Goal: Task Accomplishment & Management: Use online tool/utility

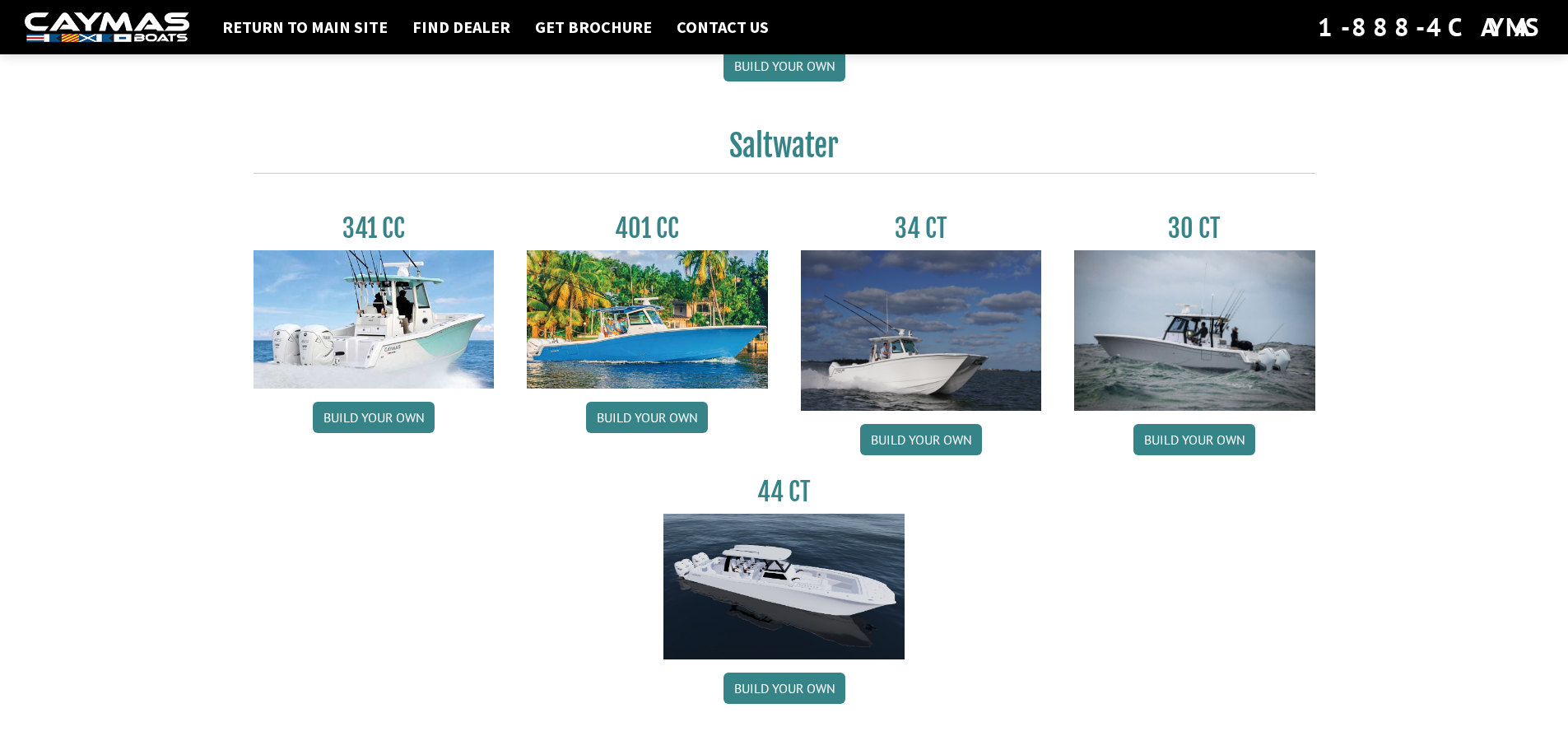
scroll to position [632, 0]
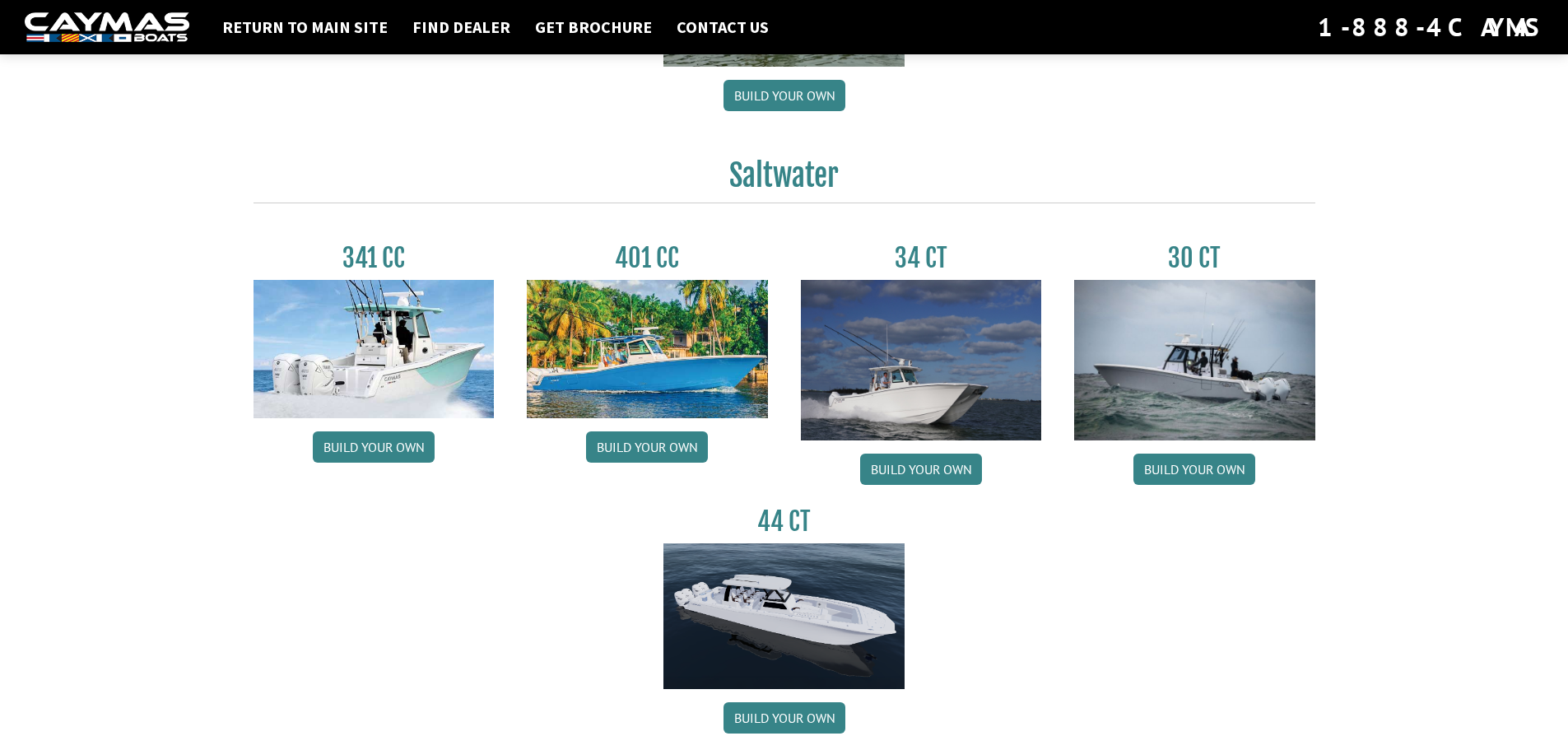
click at [943, 320] on img at bounding box center [921, 360] width 241 height 161
click at [908, 480] on link "Build your own" at bounding box center [921, 468] width 122 height 31
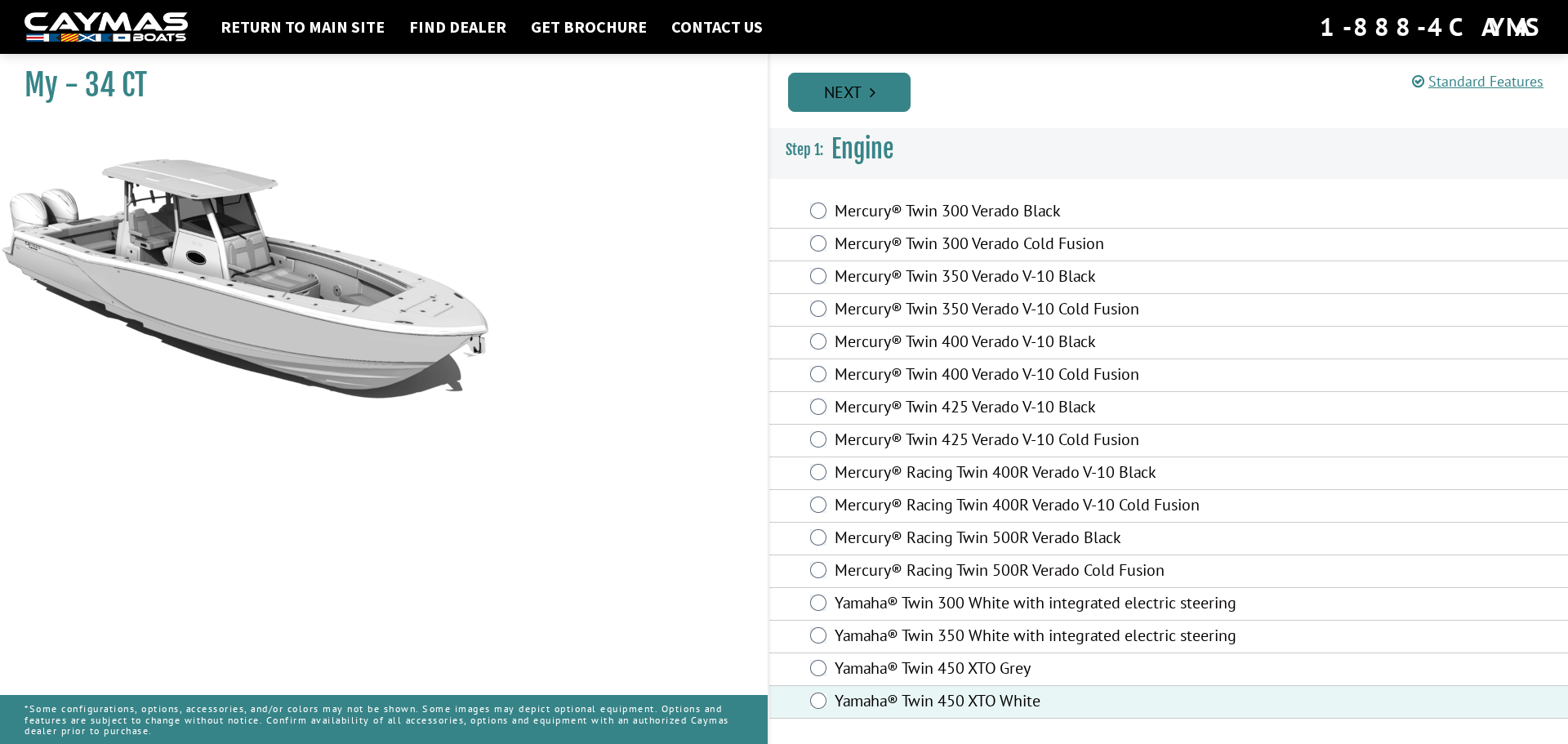
click at [839, 107] on link "Next" at bounding box center [850, 92] width 123 height 39
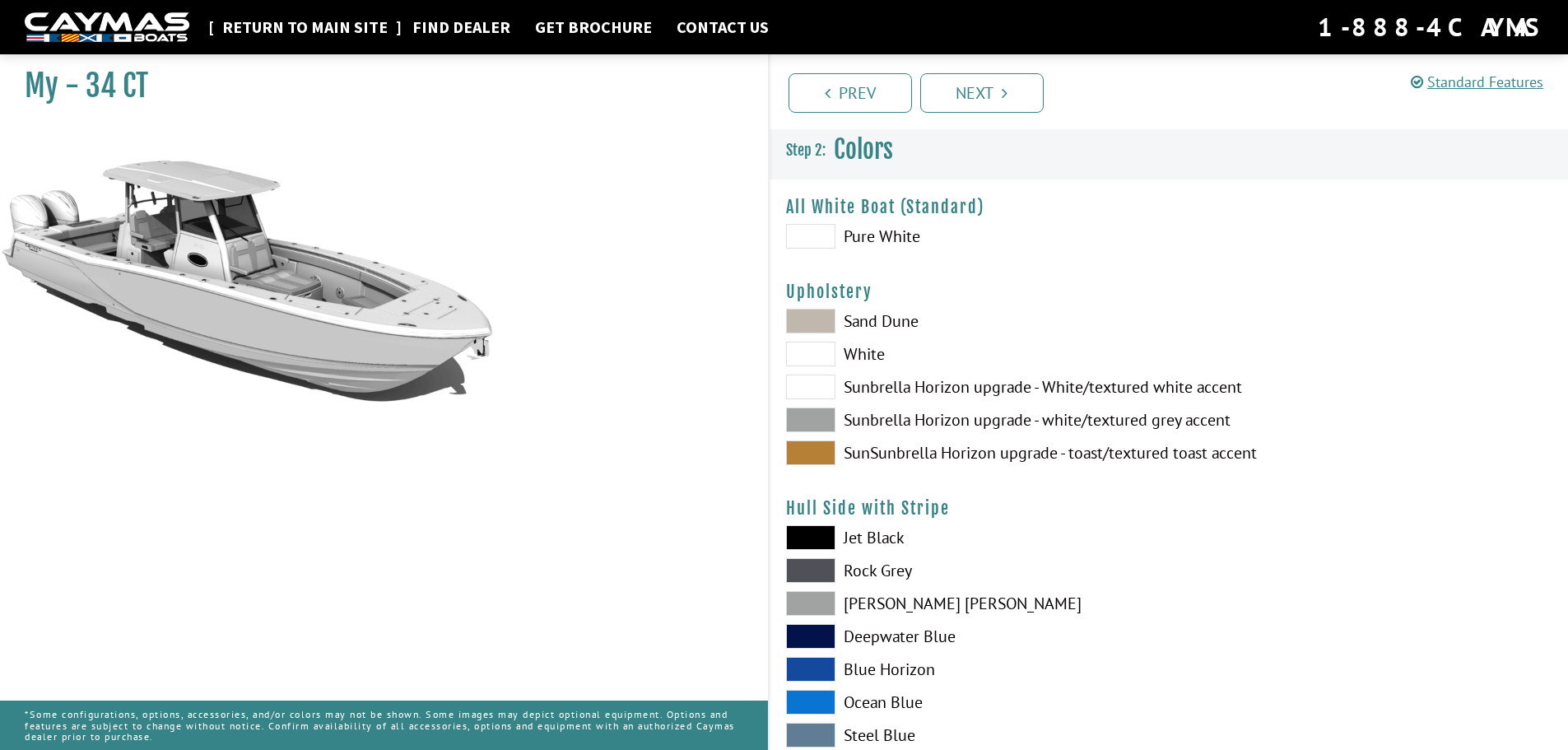
click at [258, 28] on link "Return to main site" at bounding box center [305, 27] width 182 height 22
